Goal: Information Seeking & Learning: Understand process/instructions

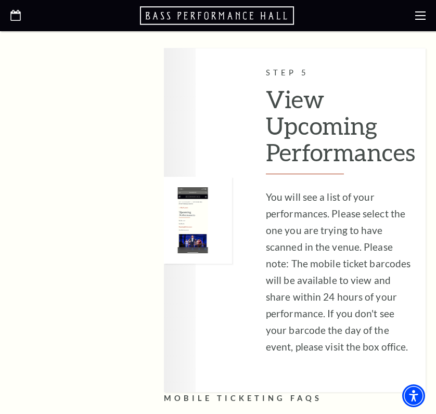
scroll to position [1990, 0]
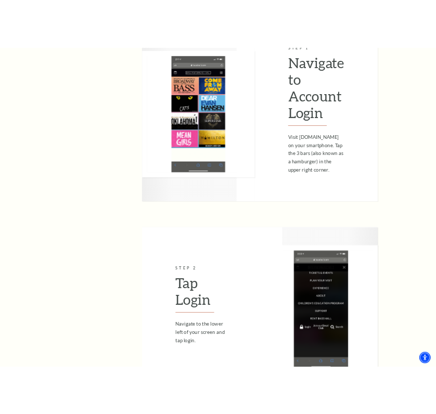
scroll to position [627, 0]
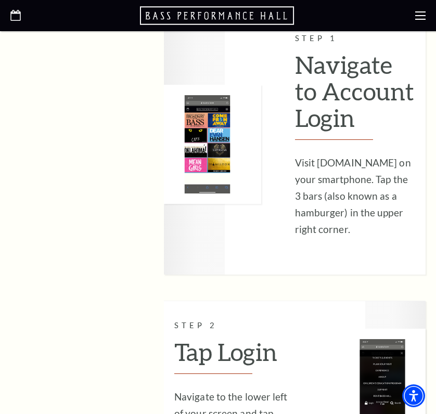
click at [299, 155] on p "Visit [DOMAIN_NAME] on your smartphone. Tap the 3 bars (also known as a hamburg…" at bounding box center [355, 196] width 121 height 83
click at [350, 220] on p "Visit [DOMAIN_NAME] on your smartphone. Tap the 3 bars (also known as a hamburg…" at bounding box center [355, 196] width 121 height 83
drag, startPoint x: 292, startPoint y: 143, endPoint x: 349, endPoint y: 211, distance: 88.7
click at [349, 211] on div "Step 1 Navigate to Account Login Visit www.basshall.com on your smartphone. Tap…" at bounding box center [295, 144] width 262 height 261
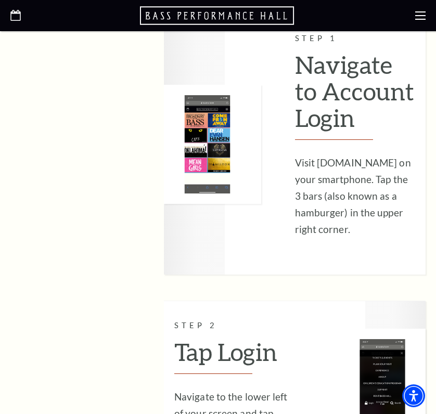
click at [364, 216] on p "Visit [DOMAIN_NAME] on your smartphone. Tap the 3 bars (also known as a hamburg…" at bounding box center [355, 196] width 121 height 83
drag, startPoint x: 363, startPoint y: 218, endPoint x: 297, endPoint y: 144, distance: 98.8
click at [297, 155] on p "Visit [DOMAIN_NAME] on your smartphone. Tap the 3 bars (also known as a hamburg…" at bounding box center [355, 196] width 121 height 83
copy p "Visit [DOMAIN_NAME] on your smartphone. Tap the 3 bars (also known as a hamburg…"
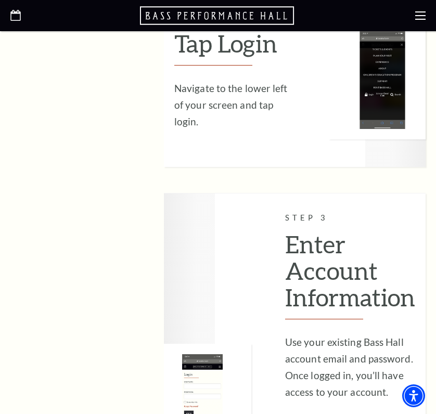
scroll to position [1029, 0]
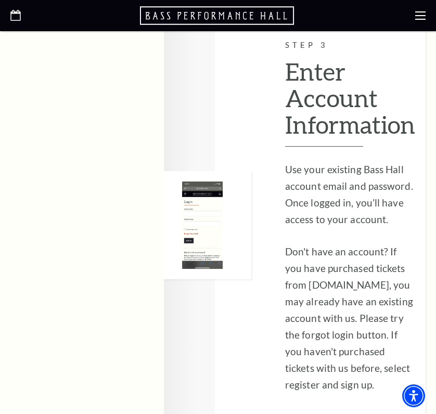
scroll to position [1129, 0]
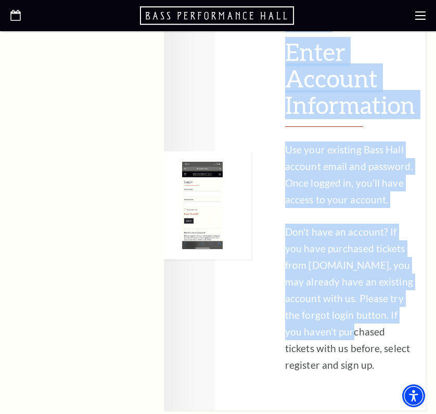
drag, startPoint x: 282, startPoint y: 214, endPoint x: 339, endPoint y: 321, distance: 121.1
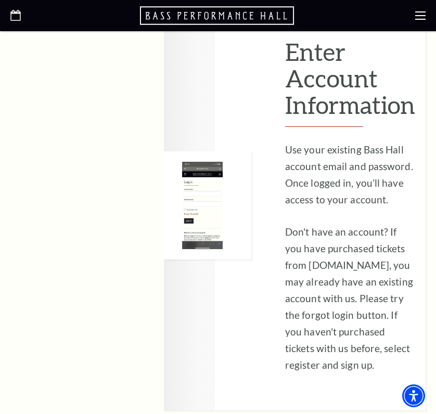
click at [368, 324] on p "Don't have an account? If you have purchased tickets from [DOMAIN_NAME], you ma…" at bounding box center [350, 299] width 130 height 150
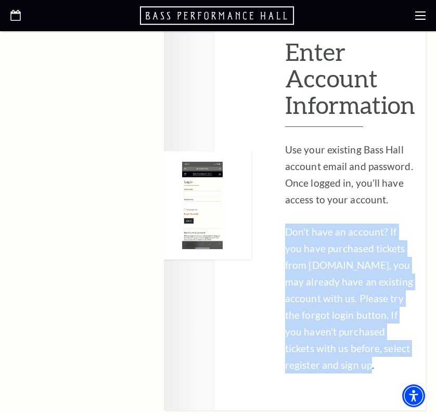
drag, startPoint x: 323, startPoint y: 350, endPoint x: 286, endPoint y: 216, distance: 139.3
click at [286, 224] on p "Don't have an account? If you have purchased tickets from [DOMAIN_NAME], you ma…" at bounding box center [350, 299] width 130 height 150
copy p "Don't have an account? If you have purchased tickets from [DOMAIN_NAME], you ma…"
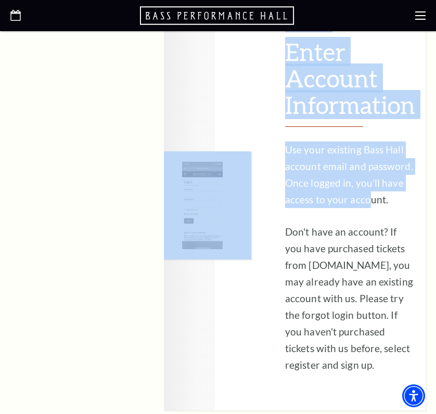
drag, startPoint x: 284, startPoint y: 132, endPoint x: 369, endPoint y: 179, distance: 97.4
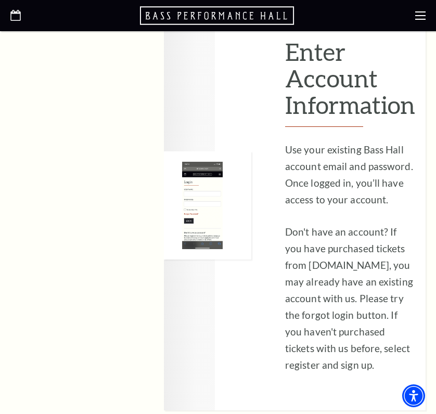
drag, startPoint x: 389, startPoint y: 183, endPoint x: 285, endPoint y: 131, distance: 116.6
copy p "Use your existing Bass Hall account email and password. Once logged in, you’ll …"
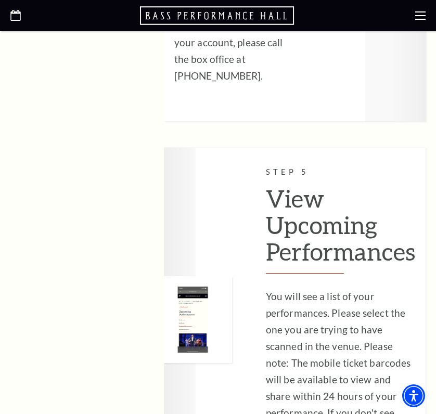
scroll to position [1896, 0]
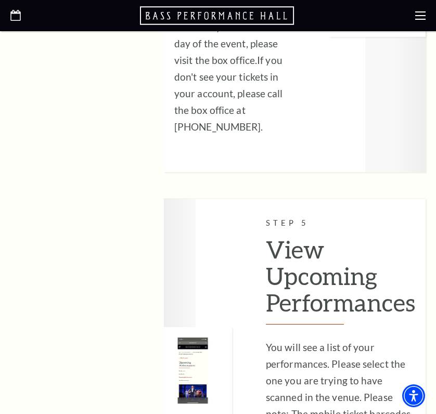
scroll to position [1638, 0]
